Goal: Find specific fact: Find specific page/section

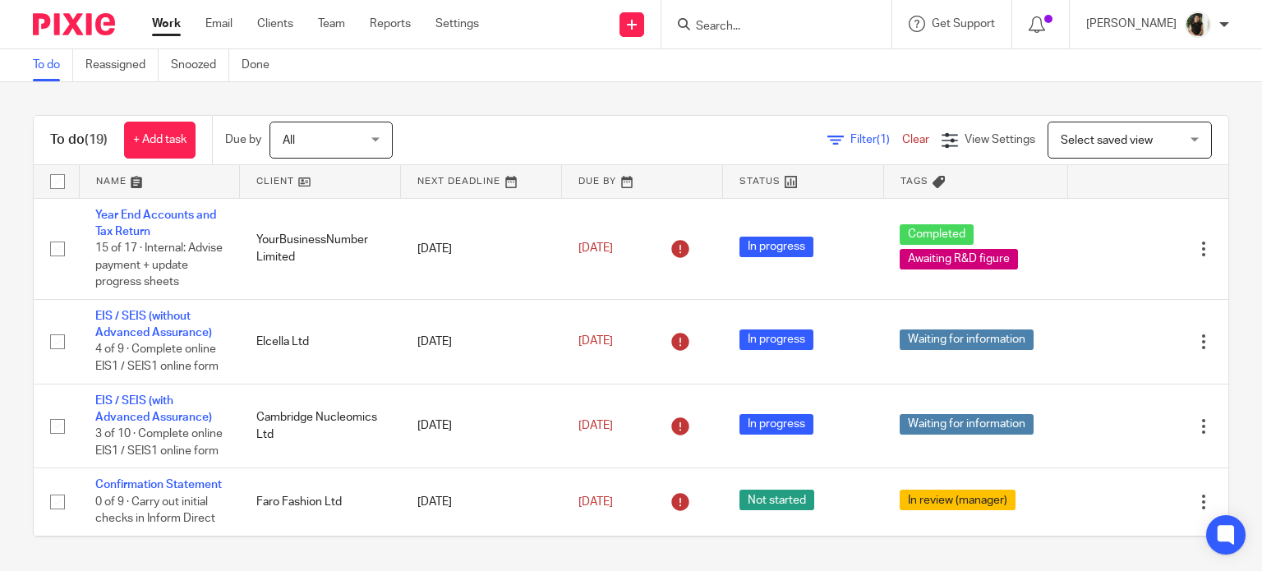
drag, startPoint x: 800, startPoint y: 35, endPoint x: 802, endPoint y: 27, distance: 8.4
click at [802, 27] on div at bounding box center [777, 24] width 230 height 48
click at [802, 27] on input "Search" at bounding box center [768, 27] width 148 height 15
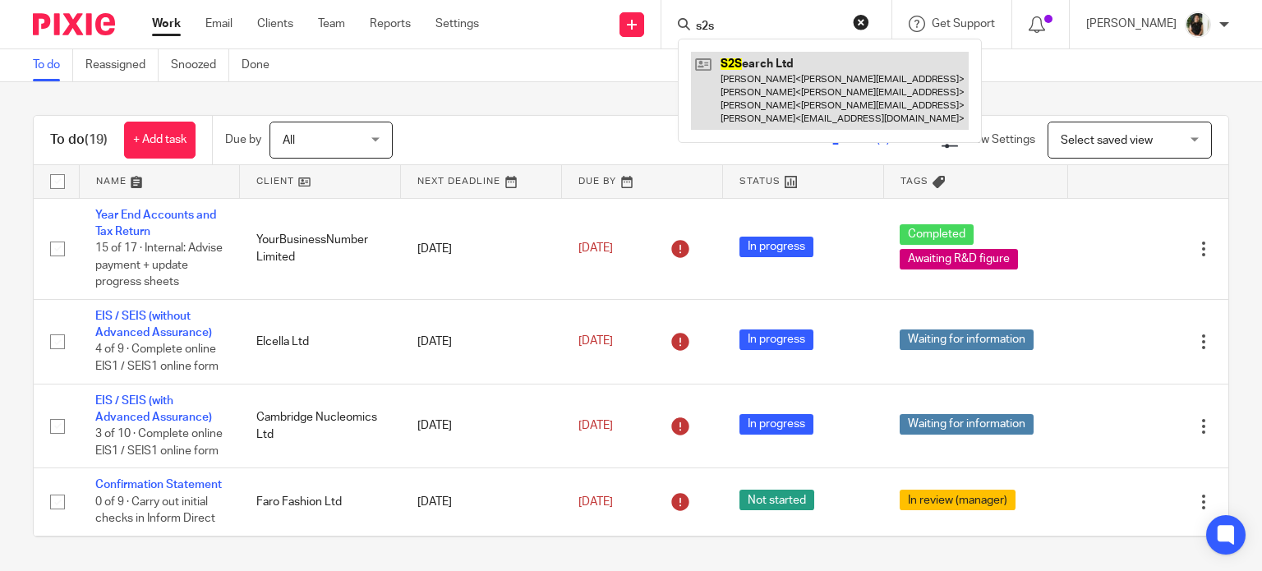
type input "s2s"
click at [786, 84] on link at bounding box center [830, 91] width 278 height 78
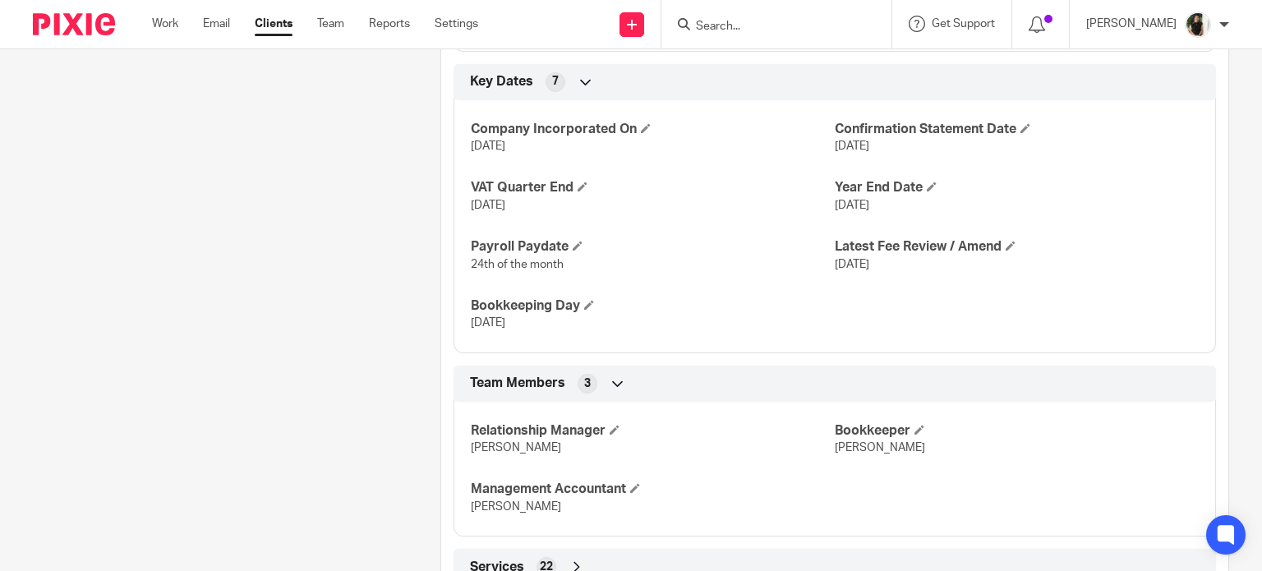
scroll to position [1157, 0]
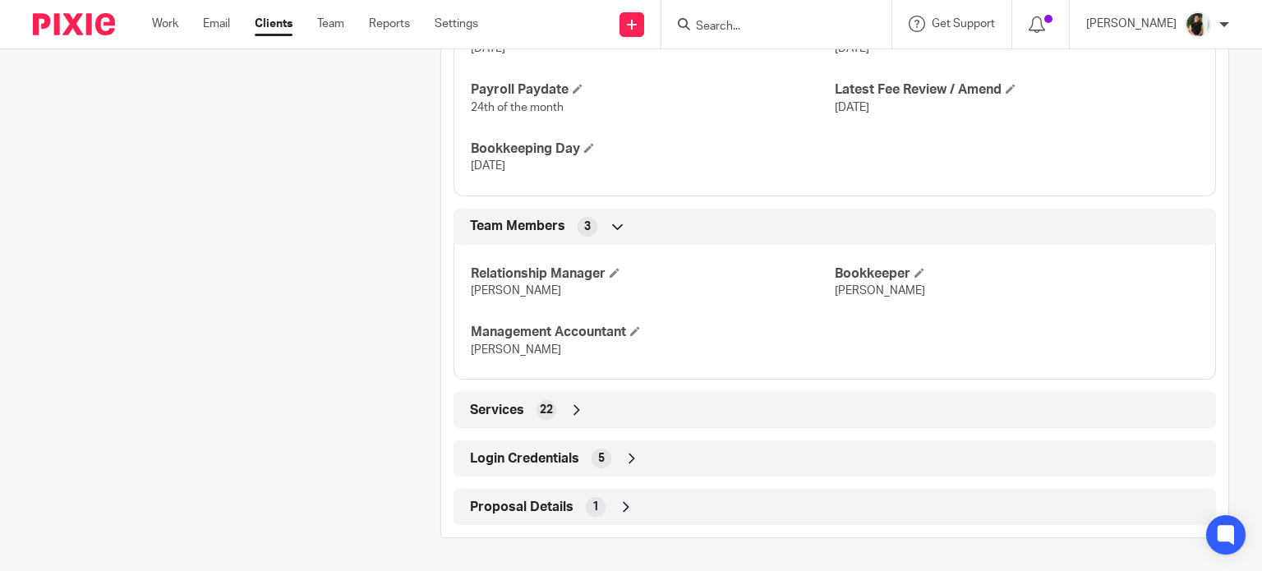
click at [569, 466] on span "Login Credentials" at bounding box center [524, 458] width 109 height 17
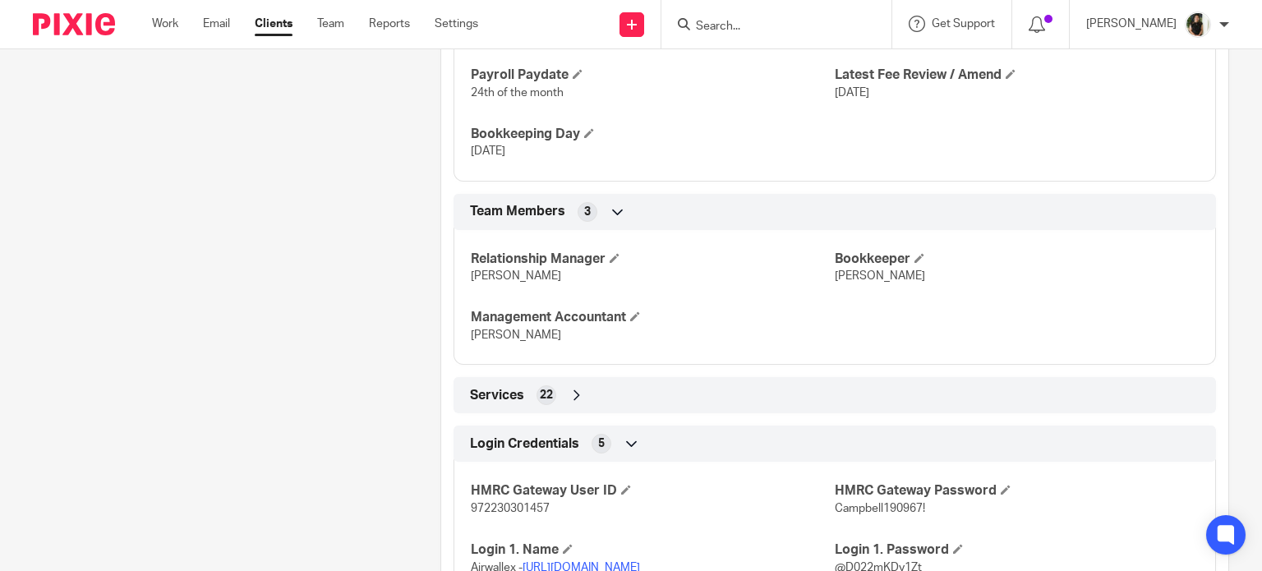
click at [517, 514] on span "972230301457" at bounding box center [510, 509] width 79 height 12
copy span "972230301457"
click at [851, 517] on p "Campbell190967!" at bounding box center [1017, 508] width 364 height 16
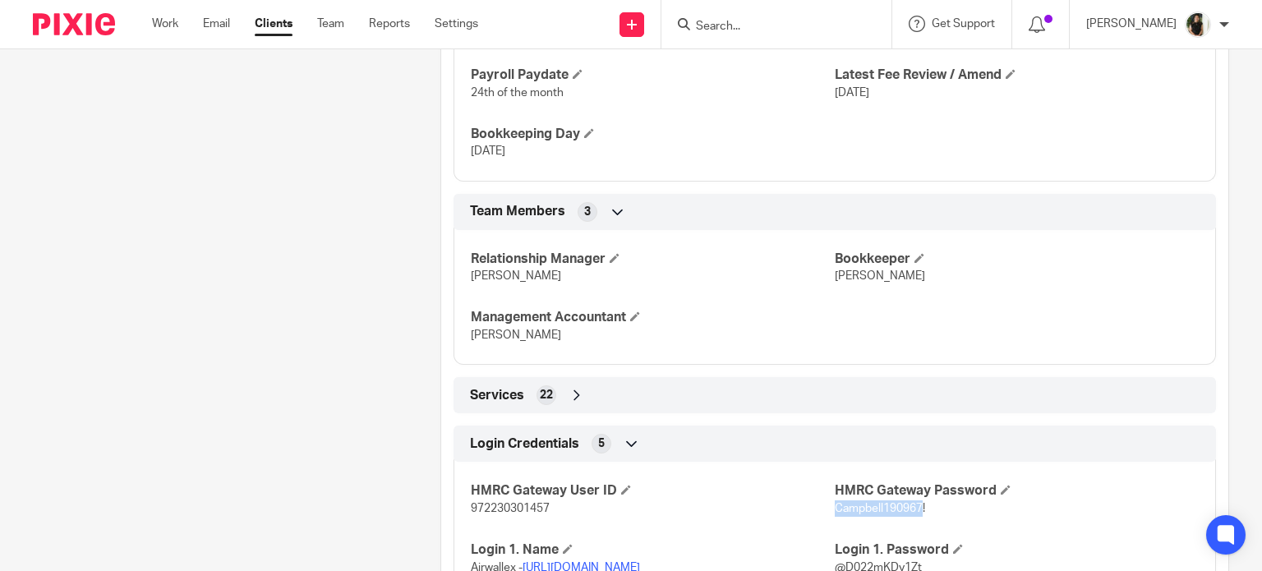
copy span "Campbell190967"
